Goal: Information Seeking & Learning: Learn about a topic

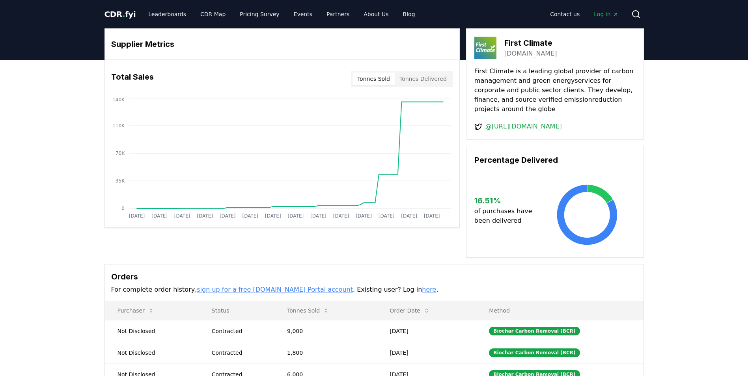
click at [123, 14] on span "CDR . fyi" at bounding box center [121, 13] width 32 height 9
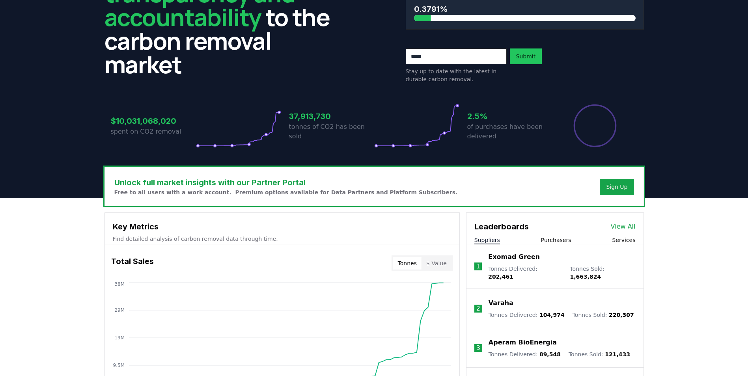
scroll to position [79, 0]
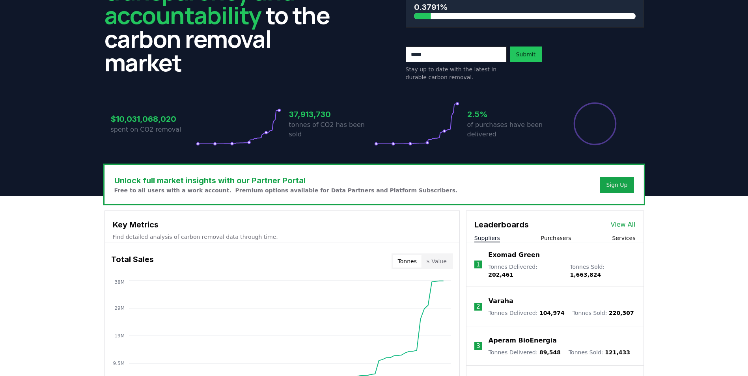
click at [564, 234] on button "Purchasers" at bounding box center [556, 238] width 30 height 8
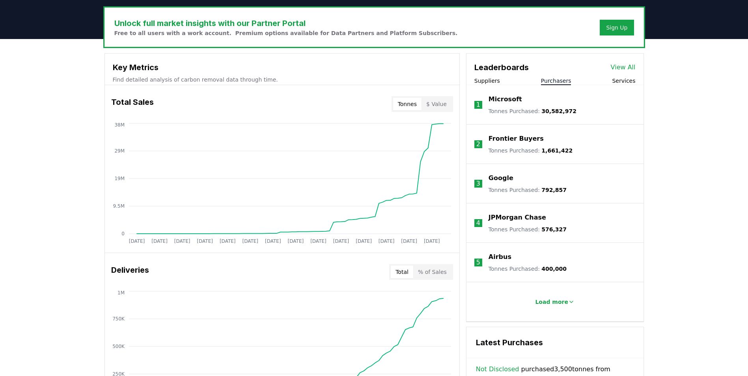
scroll to position [237, 0]
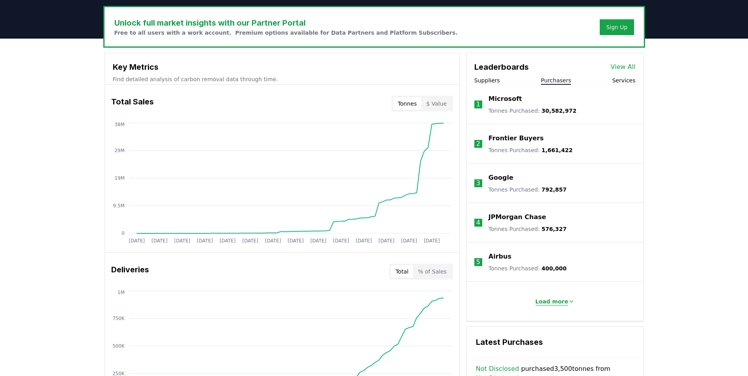
click at [551, 300] on p "Load more" at bounding box center [551, 302] width 33 height 8
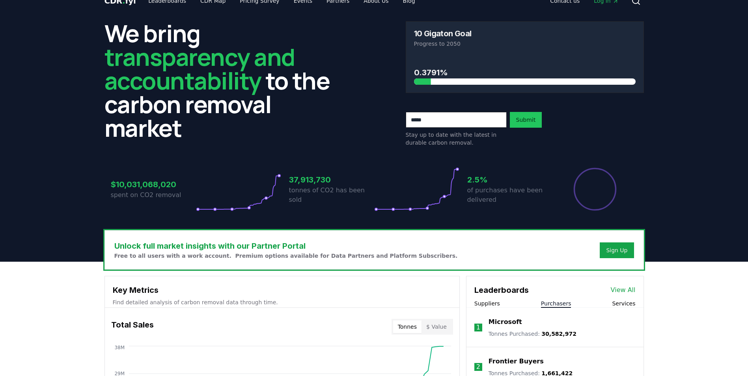
scroll to position [0, 0]
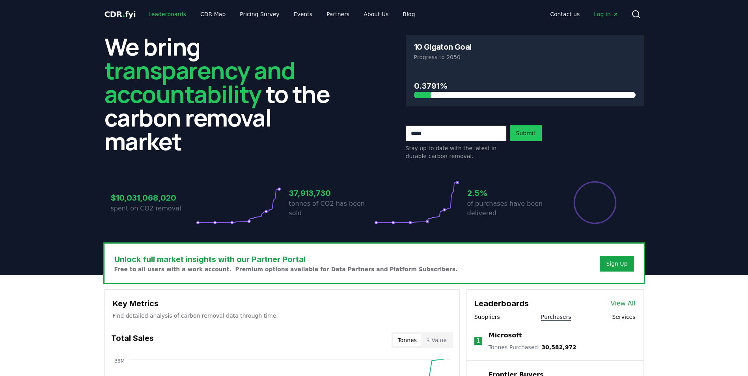
click at [166, 13] on link "Leaderboards" at bounding box center [167, 14] width 50 height 14
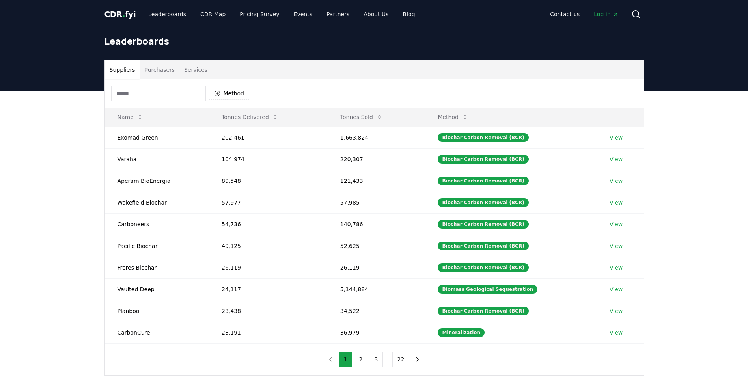
click at [157, 71] on button "Purchasers" at bounding box center [160, 69] width 40 height 19
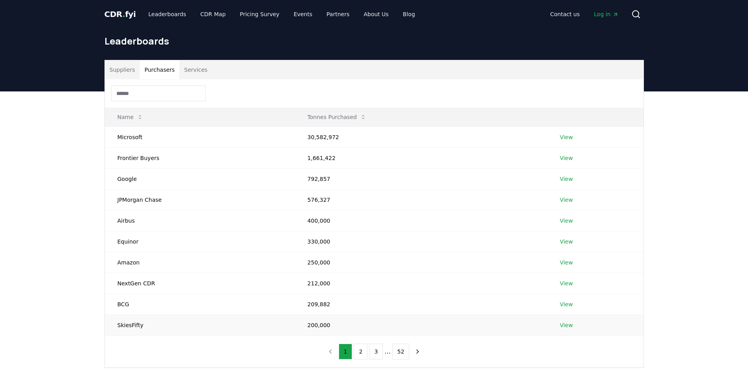
scroll to position [39, 0]
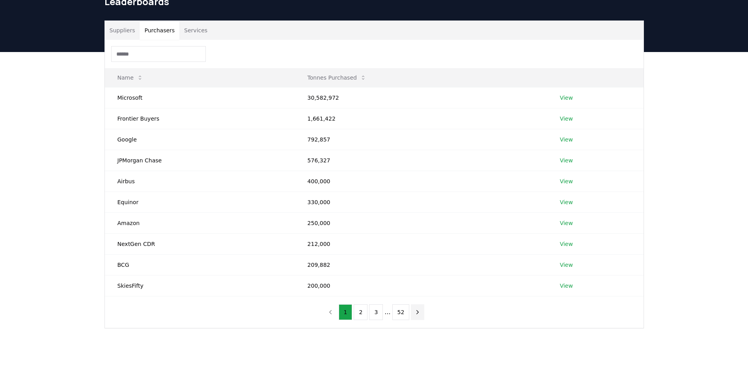
click at [415, 312] on icon "next page" at bounding box center [417, 312] width 7 height 7
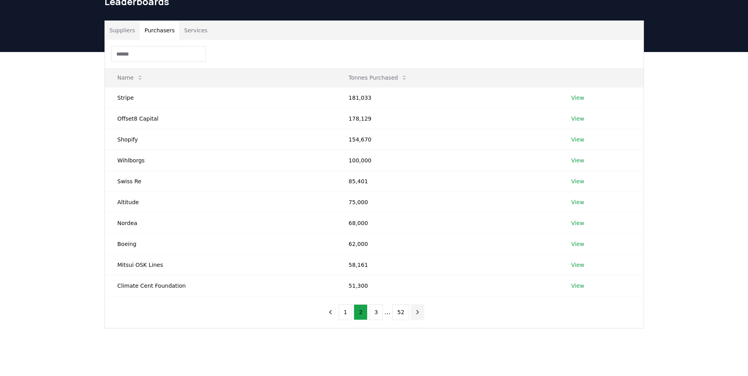
click at [414, 312] on icon "next page" at bounding box center [417, 312] width 7 height 7
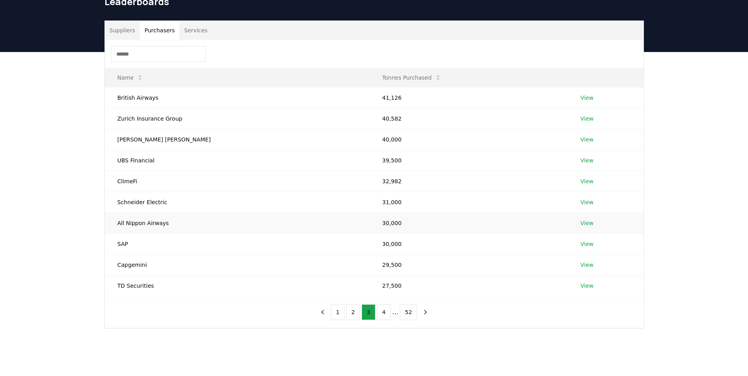
click at [581, 222] on link "View" at bounding box center [587, 223] width 13 height 8
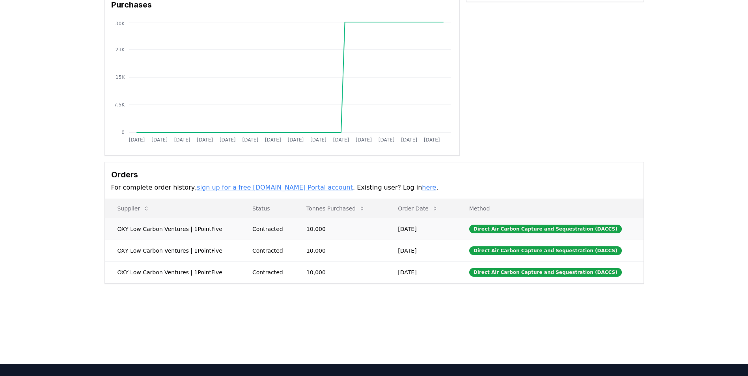
scroll to position [79, 0]
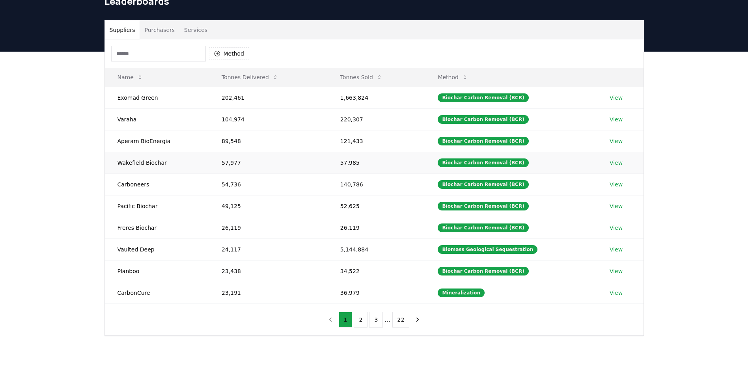
scroll to position [39, 0]
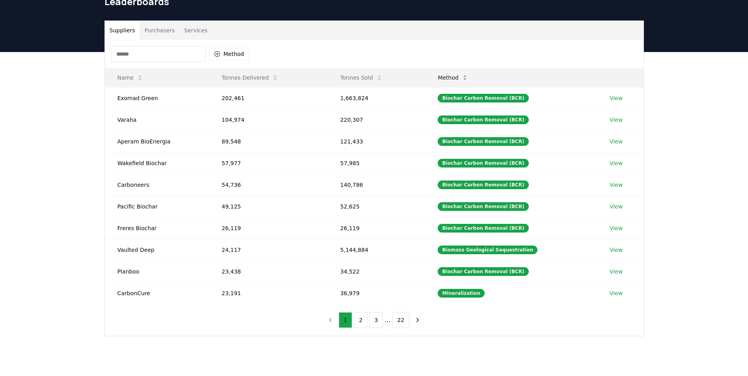
click at [454, 80] on button "Method" at bounding box center [452, 78] width 43 height 16
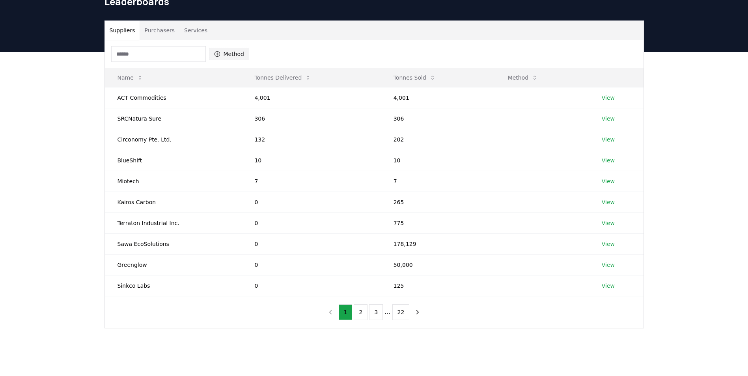
click at [232, 54] on button "Method" at bounding box center [229, 54] width 41 height 13
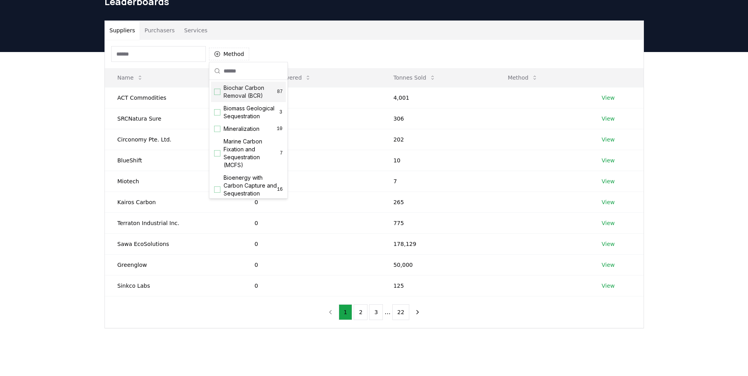
click at [247, 95] on span "Biochar Carbon Removal (BCR)" at bounding box center [251, 92] width 54 height 16
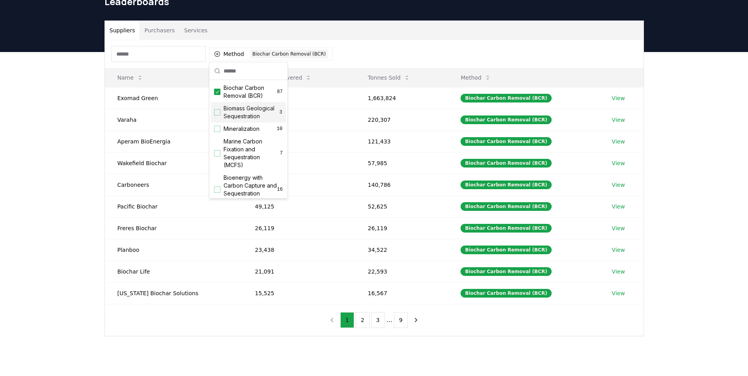
click at [491, 359] on div "Suppliers Purchasers Services Method 1 Biochar Carbon Removal (BCR) Name Tonnes…" at bounding box center [374, 210] width 748 height 316
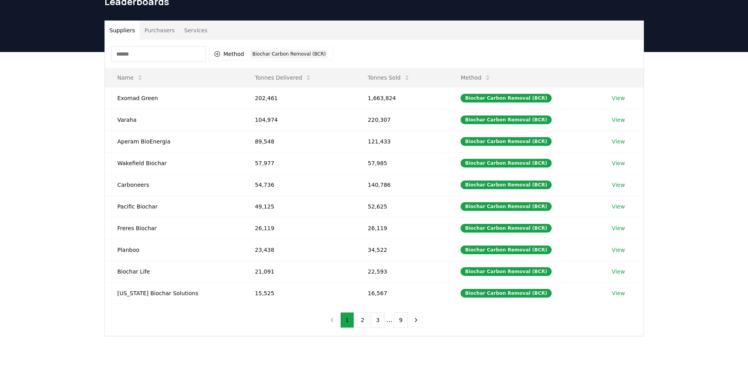
click at [156, 32] on button "Purchasers" at bounding box center [160, 30] width 40 height 19
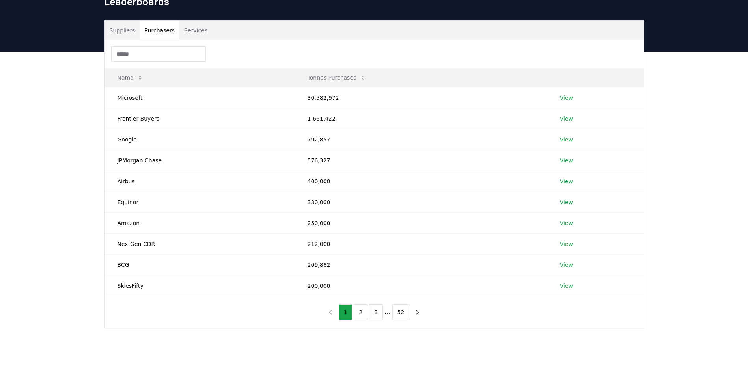
click at [251, 37] on div "Suppliers Purchasers Services" at bounding box center [374, 30] width 539 height 19
click at [568, 97] on link "View" at bounding box center [566, 98] width 13 height 8
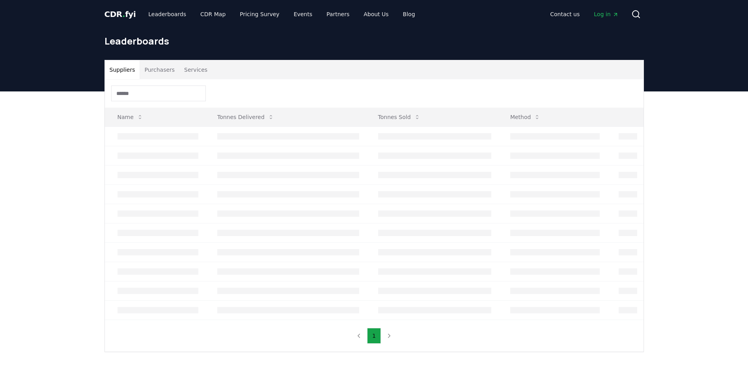
scroll to position [39, 0]
